Goal: Find specific page/section: Find specific page/section

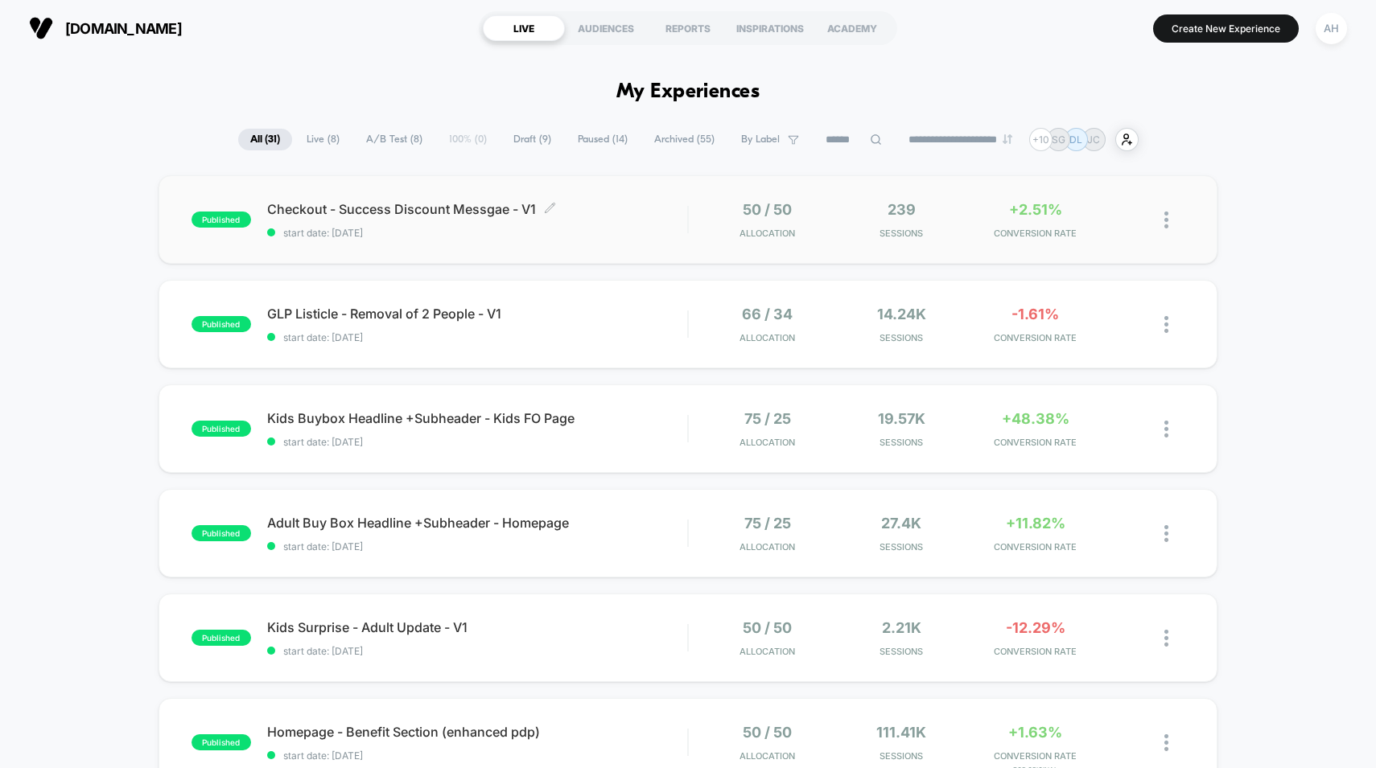
click at [661, 220] on div "Checkout - Success Discount Messgae - V1 Click to edit experience details Click…" at bounding box center [477, 220] width 421 height 38
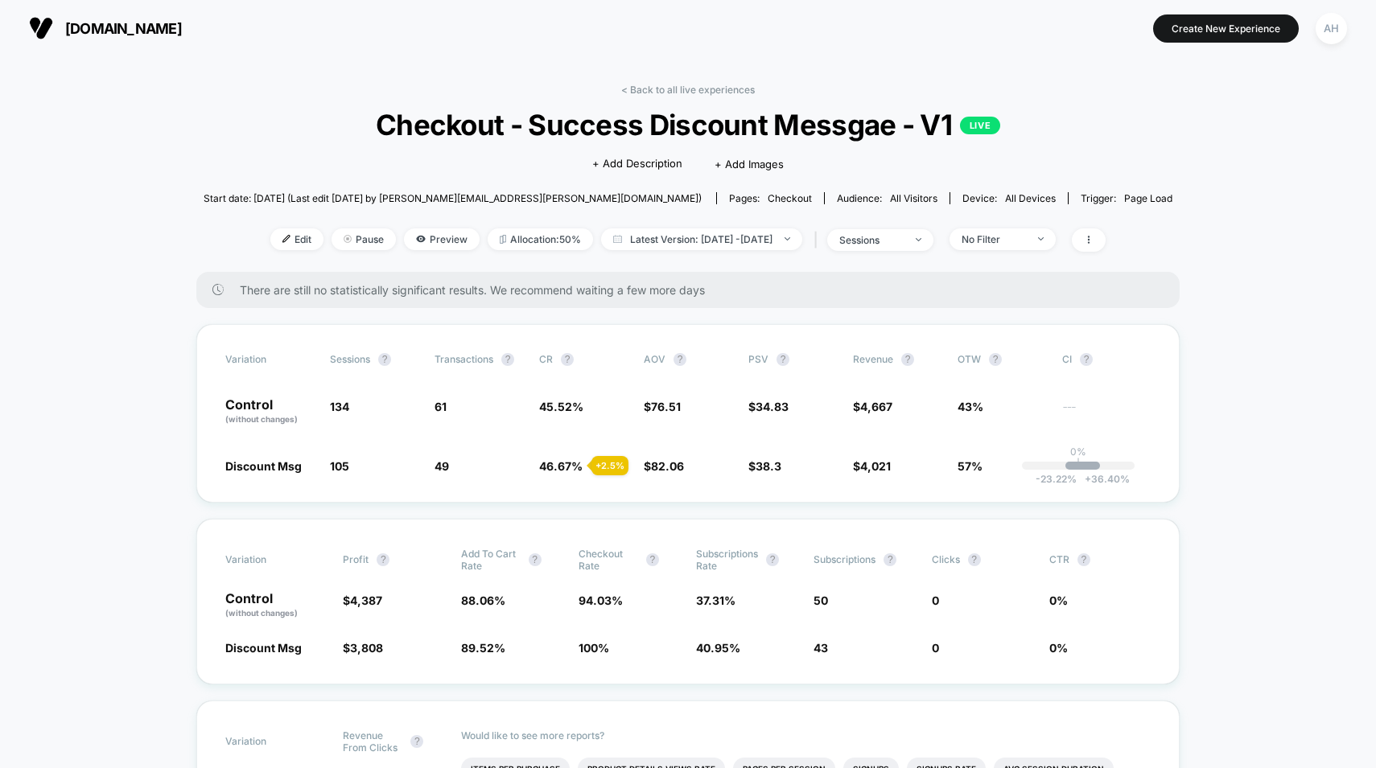
click at [732, 97] on div "< Back to all live experiences Checkout - Success Discount Messgae - V1 LIVE Cl…" at bounding box center [688, 178] width 969 height 188
click at [717, 84] on link "< Back to all live experiences" at bounding box center [688, 90] width 134 height 12
